Goal: Check status

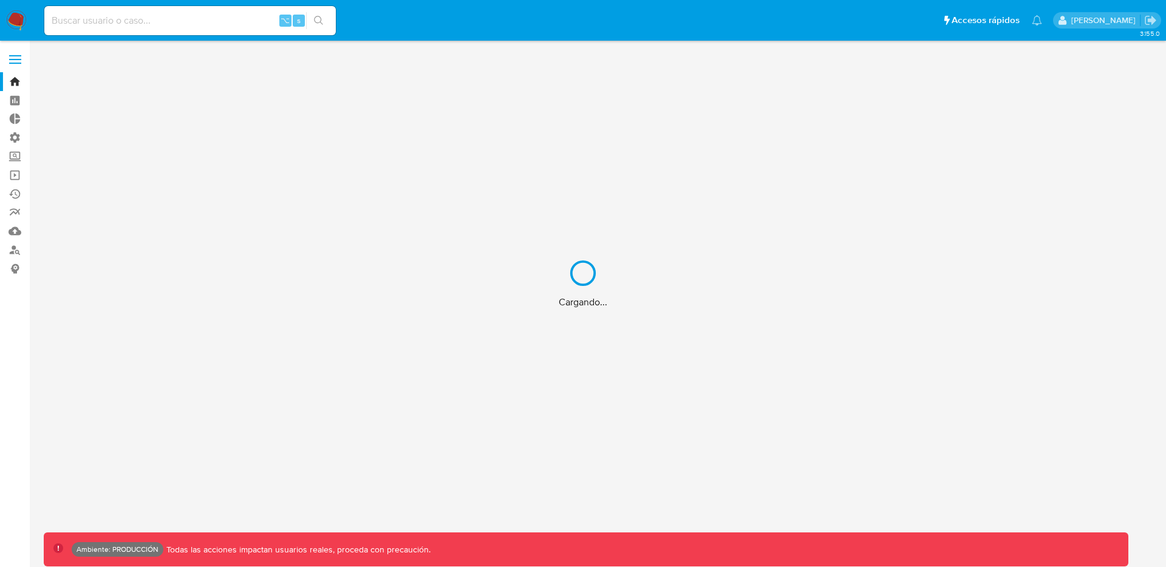
click at [185, 27] on div "Cargando..." at bounding box center [583, 283] width 1166 height 567
click at [185, 24] on div "Cargando..." at bounding box center [583, 283] width 1166 height 567
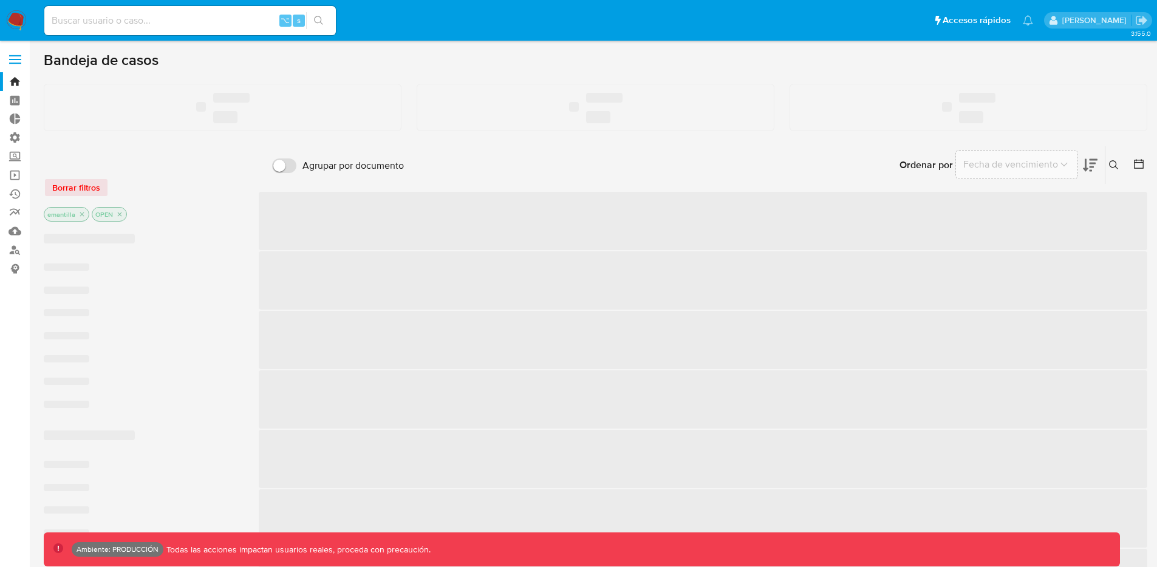
click at [151, 20] on input at bounding box center [189, 21] width 291 height 16
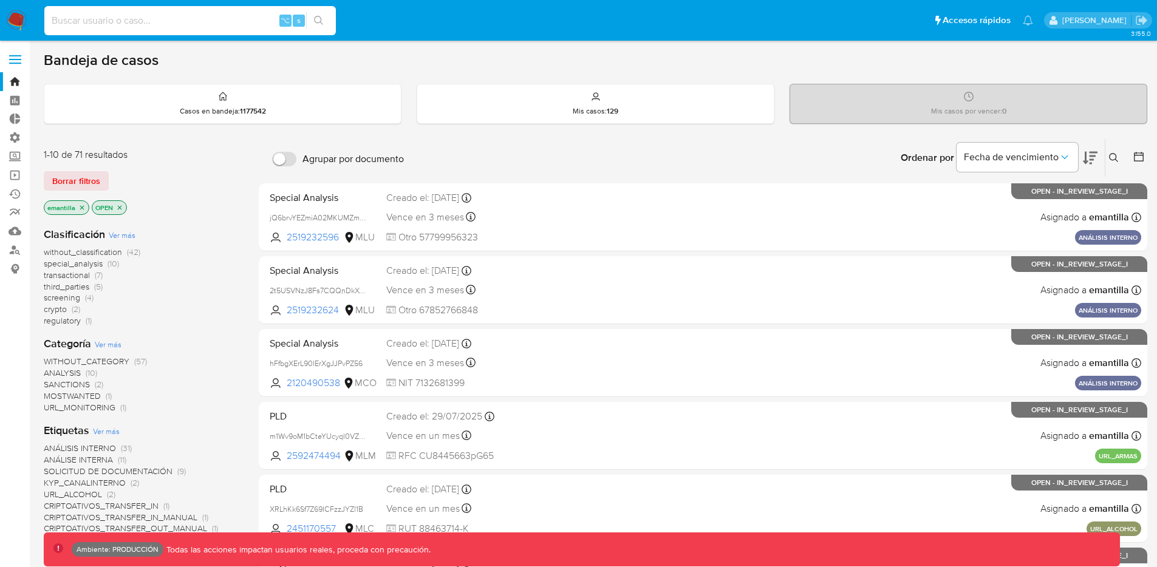
click at [141, 23] on input at bounding box center [189, 21] width 291 height 16
paste input "2647335882"
type input "2647335882"
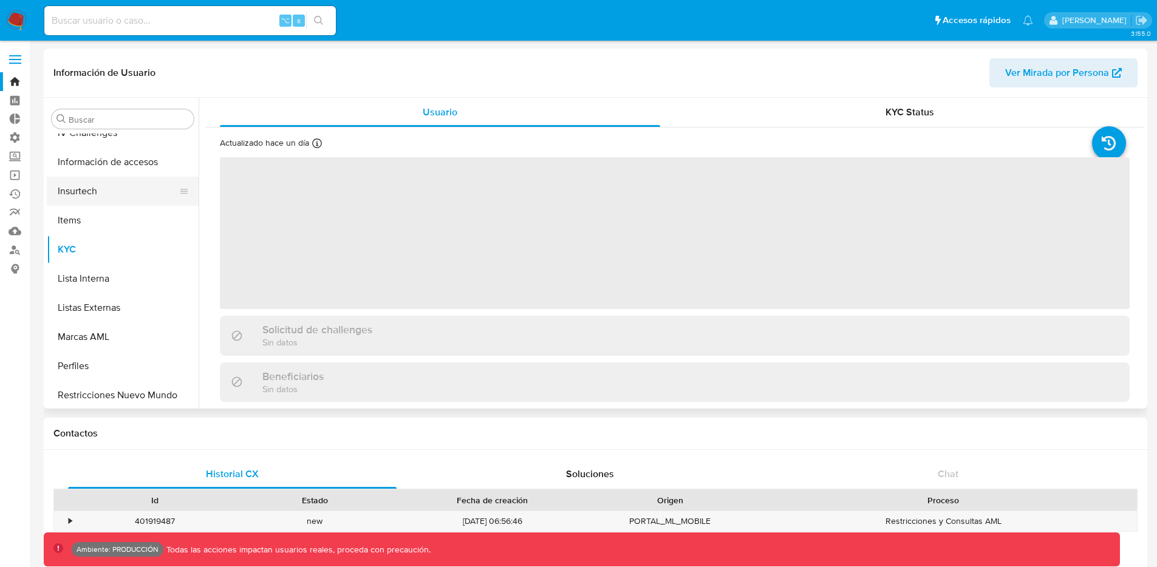
scroll to position [513, 0]
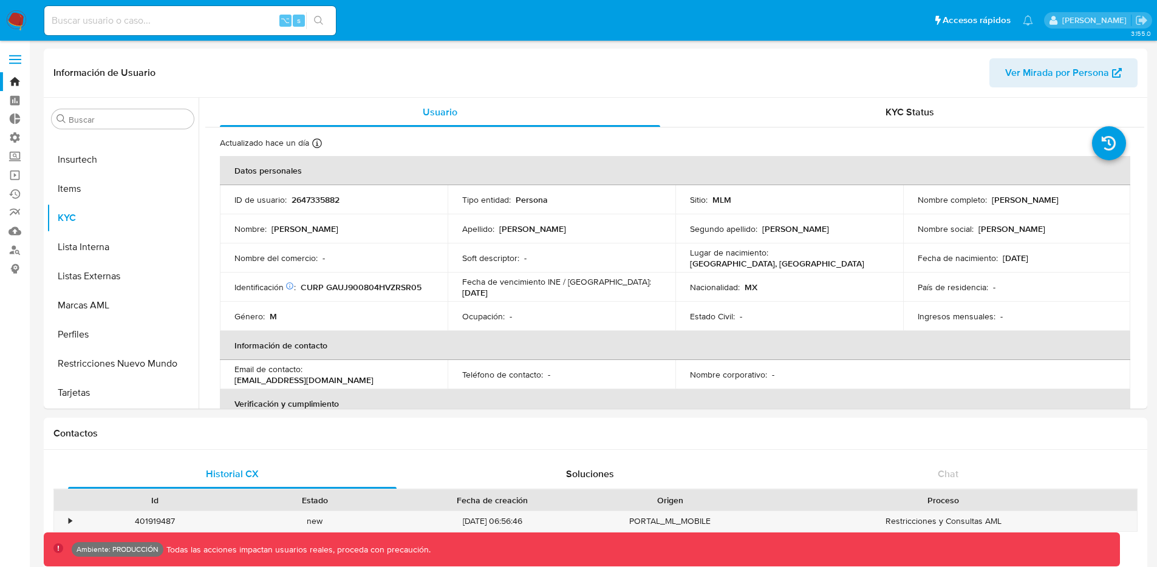
select select "10"
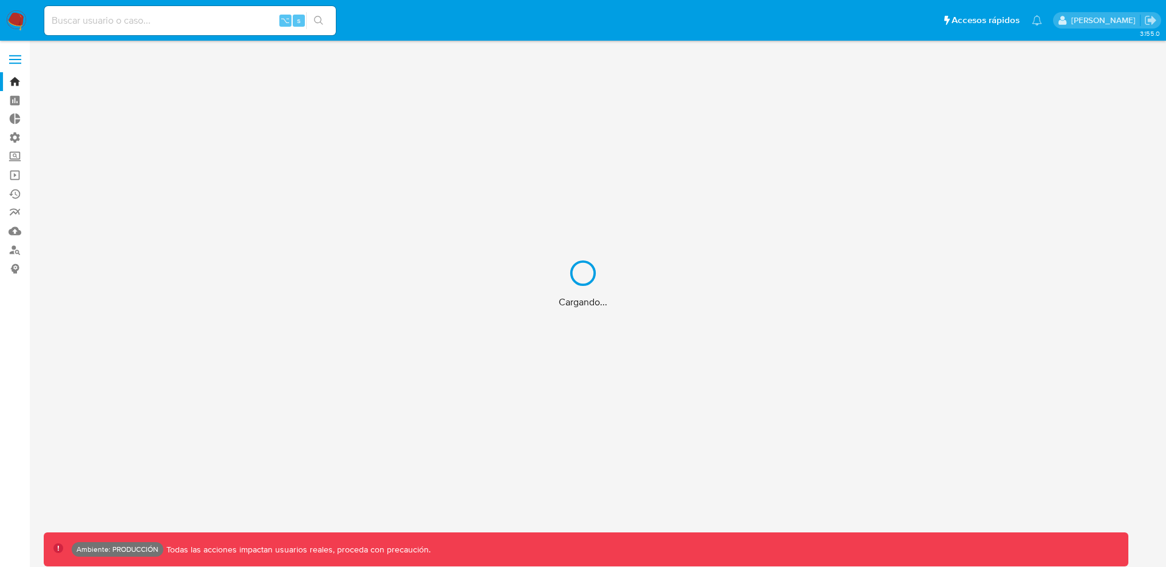
click at [188, 13] on div "Cargando..." at bounding box center [583, 283] width 1166 height 567
click at [175, 22] on div "Cargando..." at bounding box center [583, 283] width 1166 height 567
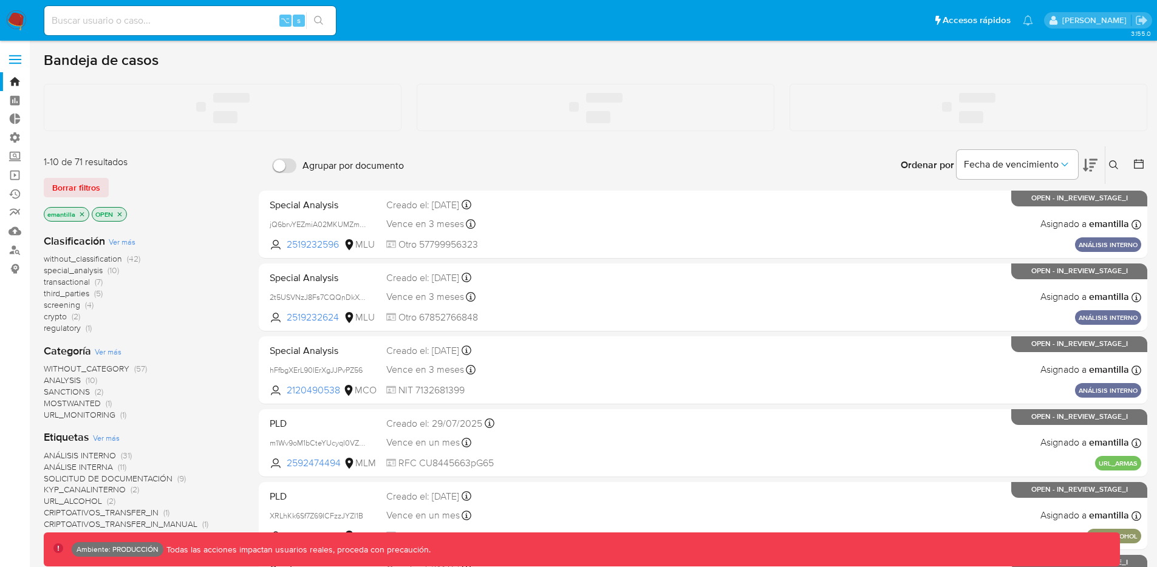
click at [166, 22] on input at bounding box center [189, 21] width 291 height 16
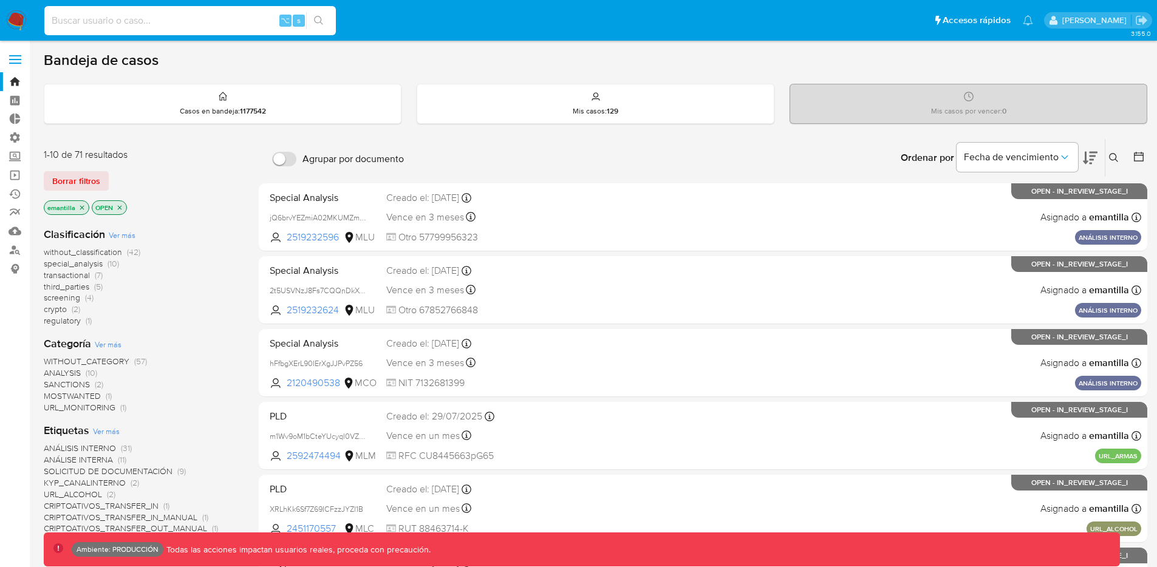
paste input "Lk69Hax7QoXv3LosQ6Zl8K1E"
type input "Lk69Hax7QoXv3LosQ6Zl8K1E"
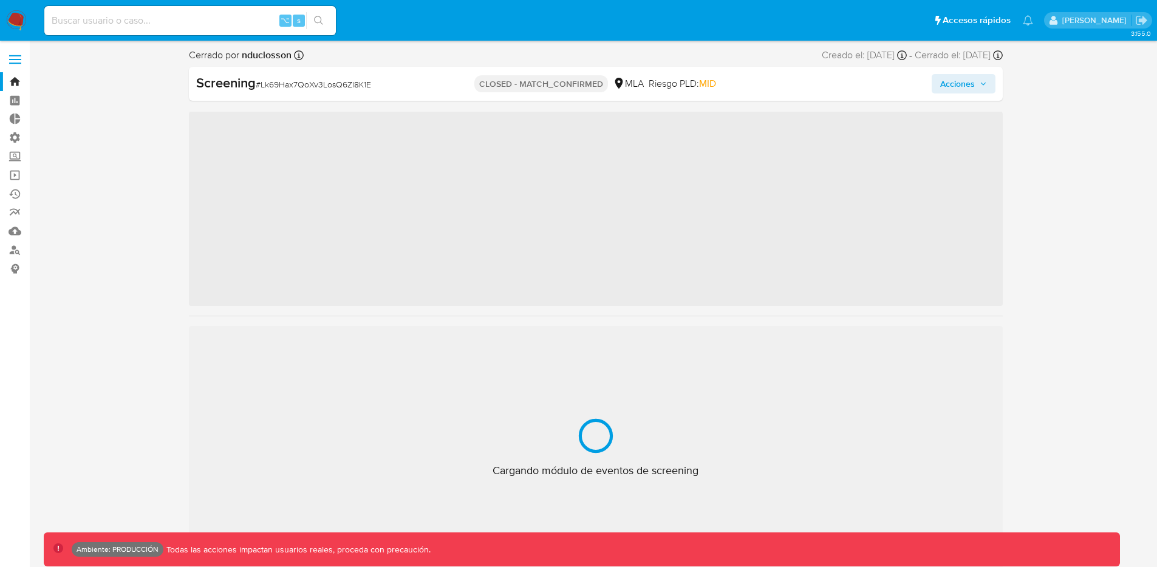
scroll to position [571, 0]
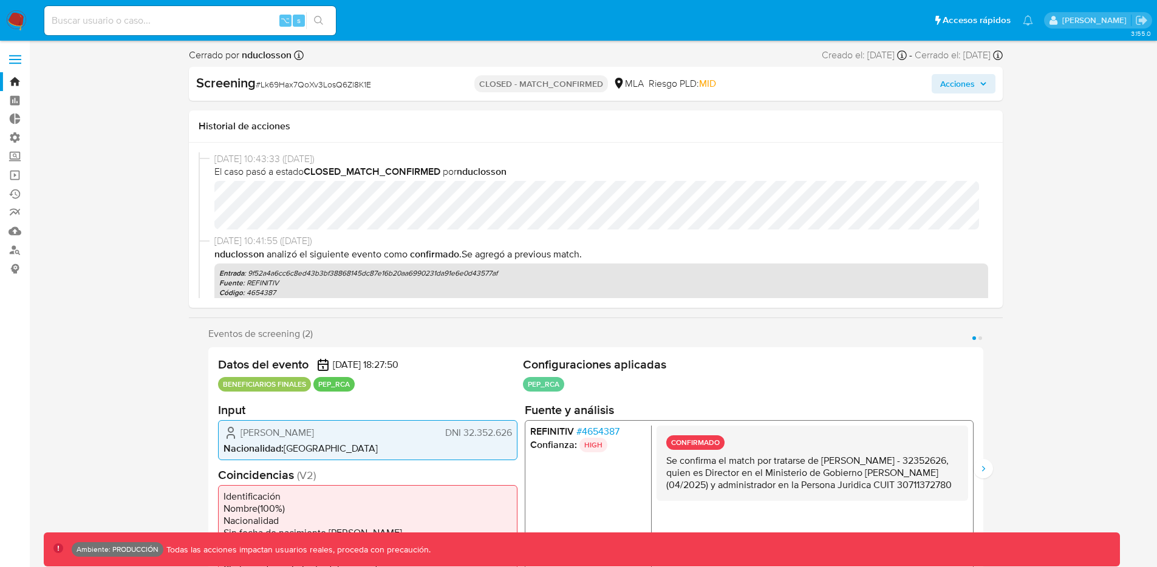
select select "10"
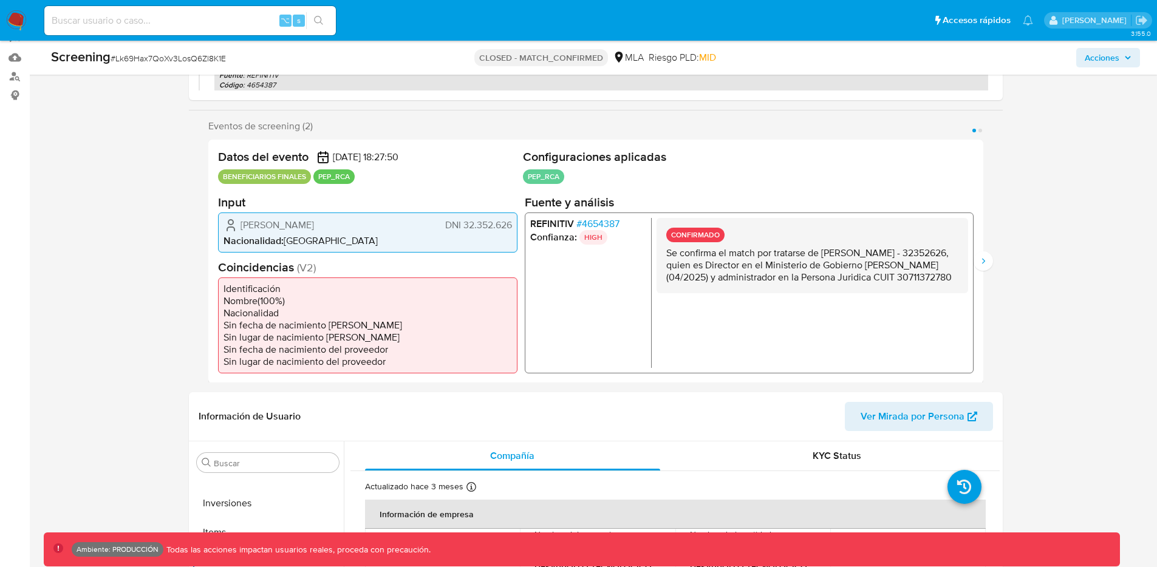
scroll to position [190, 0]
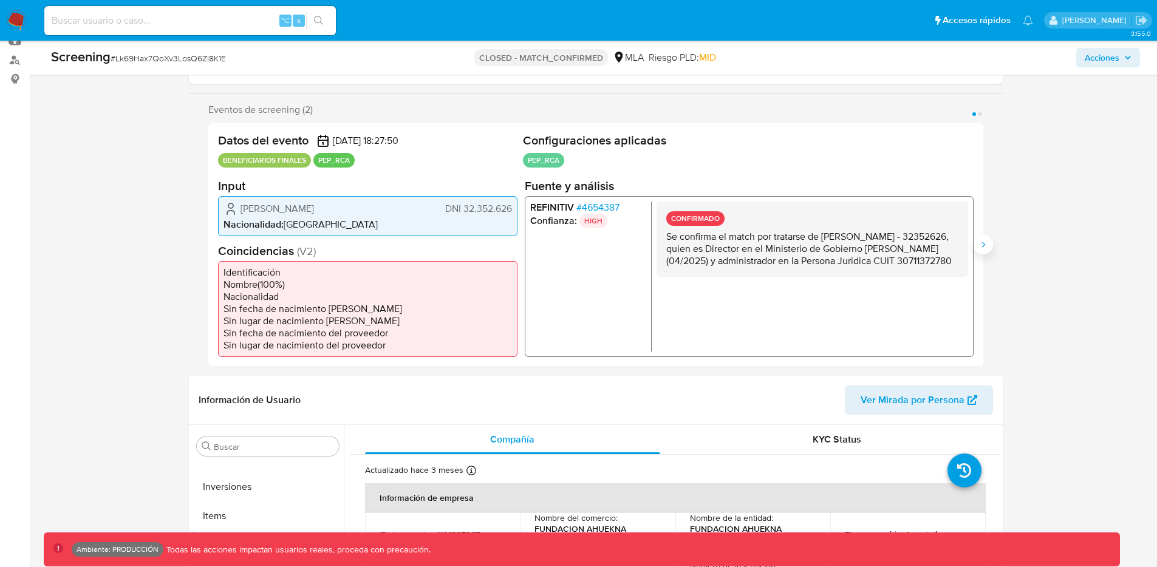
click at [981, 245] on icon "Siguiente" at bounding box center [983, 245] width 10 height 10
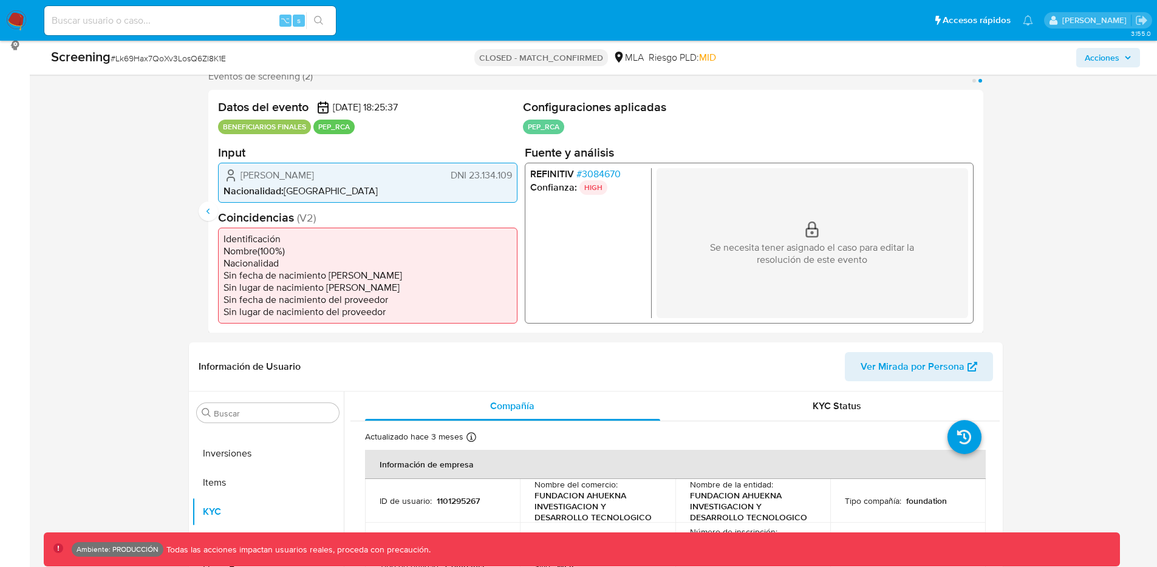
scroll to position [94, 0]
